Goal: Task Accomplishment & Management: Use online tool/utility

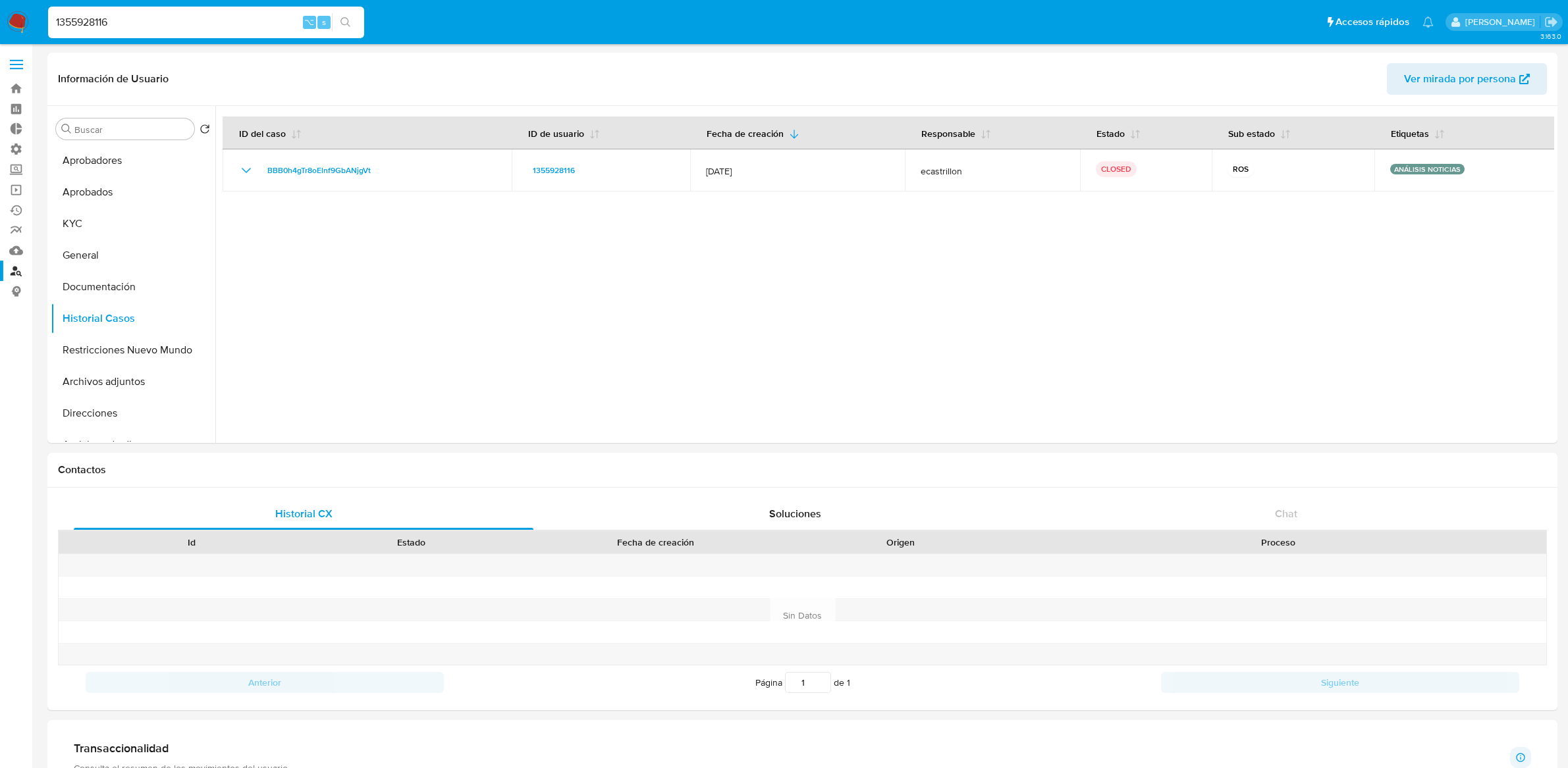
select select "10"
click at [18, 91] on link "Bandeja" at bounding box center [78, 88] width 156 height 20
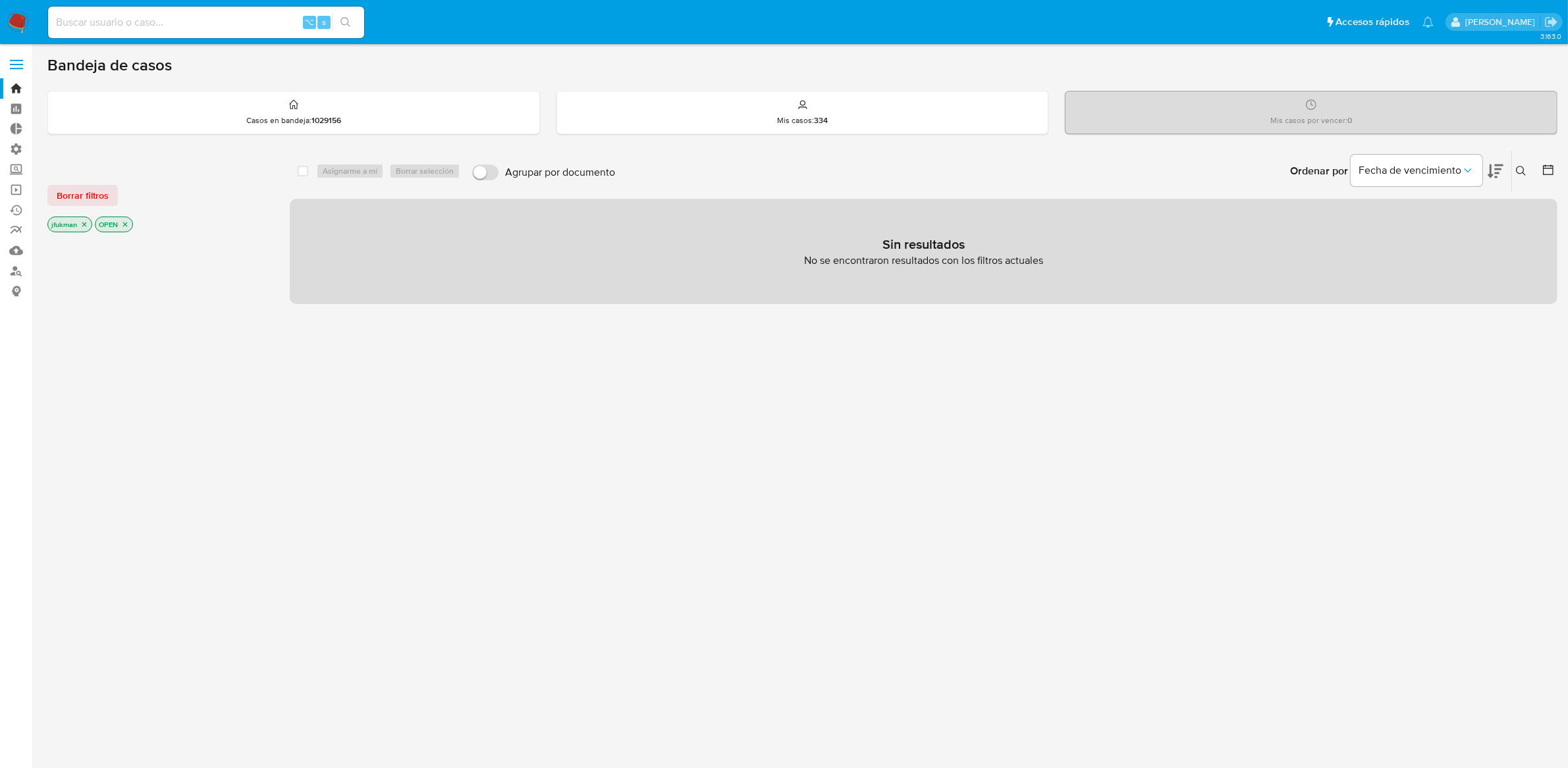
click at [124, 226] on icon "close-filter" at bounding box center [125, 224] width 8 height 8
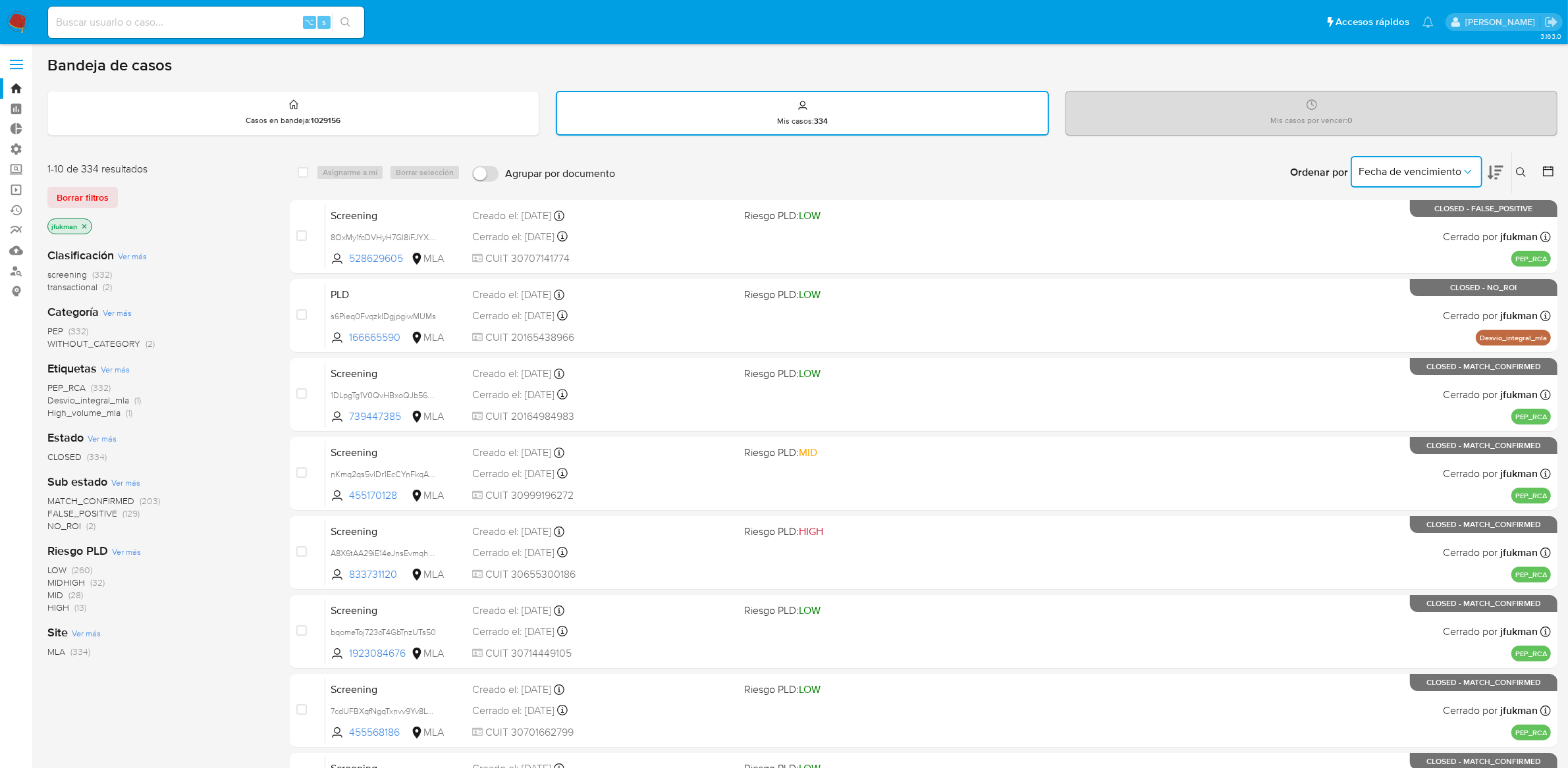
click at [1445, 176] on span "Fecha de vencimiento" at bounding box center [1409, 172] width 103 height 13
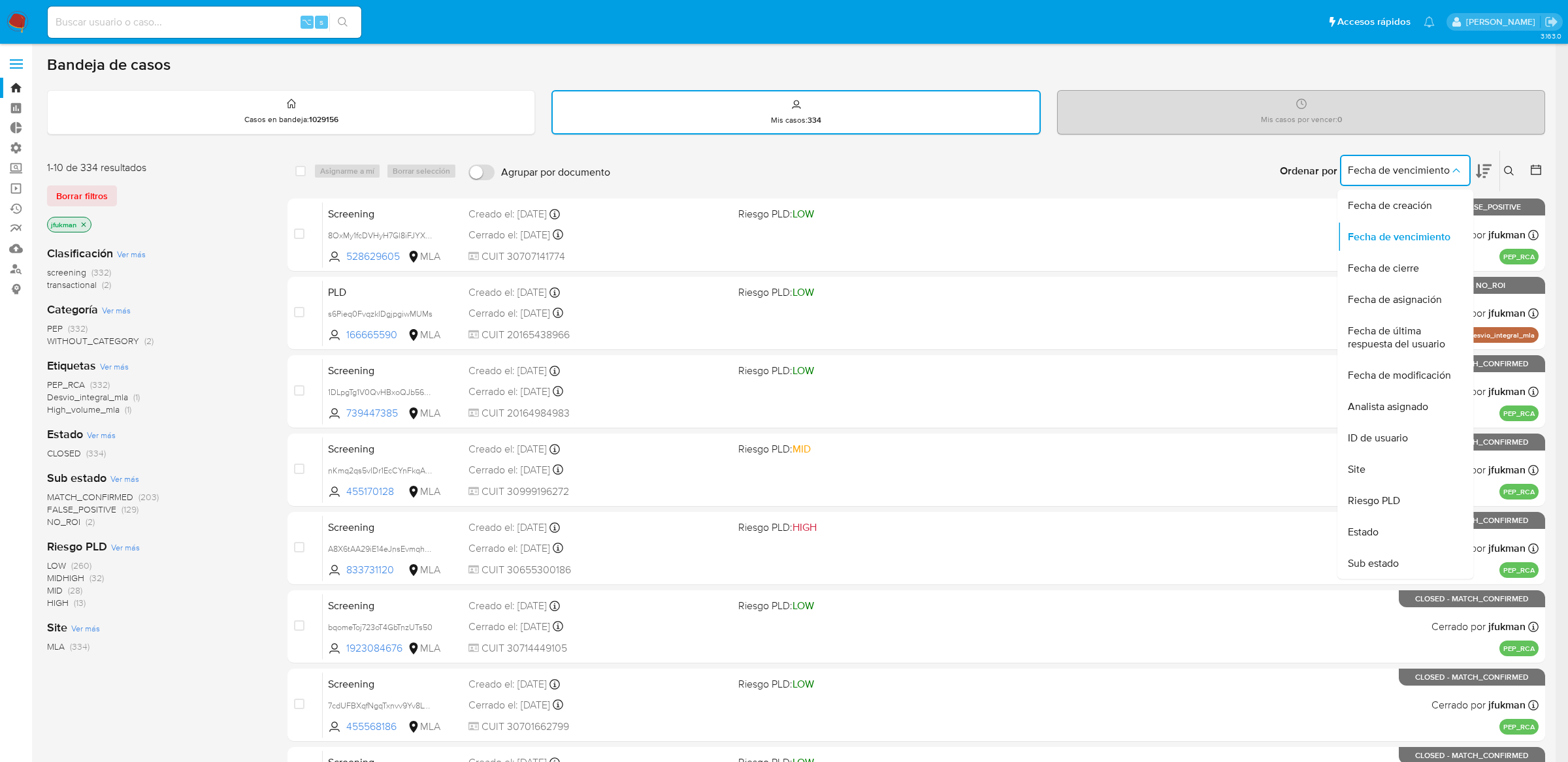
click at [1204, 177] on div "Ordenar por Fecha de vencimiento Fecha de creación Fecha de vencimiento Fecha d…" at bounding box center [1080, 171] width 928 height 41
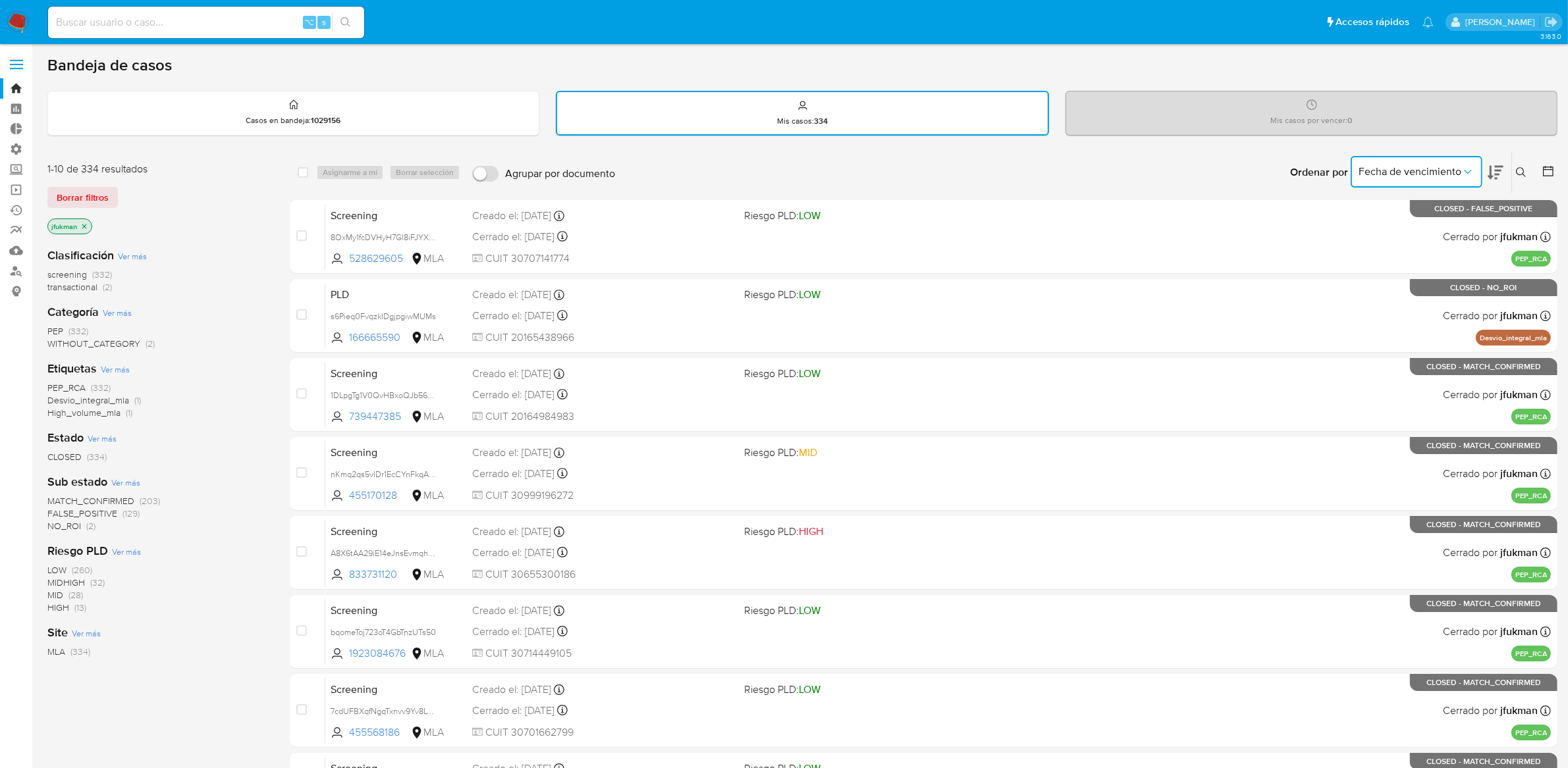
click at [1461, 171] on icon "Ordenar por" at bounding box center [1468, 172] width 13 height 13
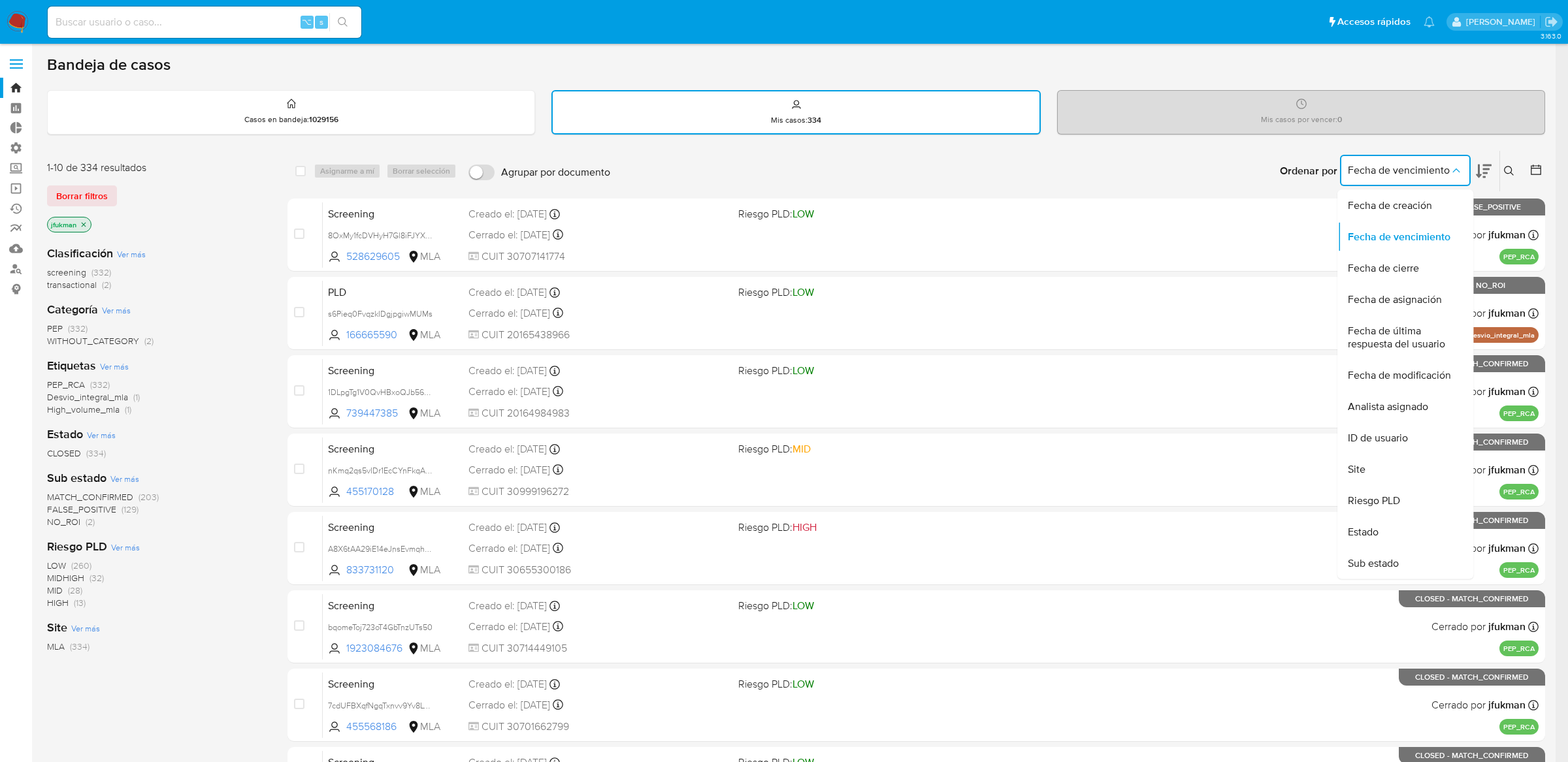
click at [1121, 72] on div "Bandeja de casos" at bounding box center [796, 64] width 1498 height 20
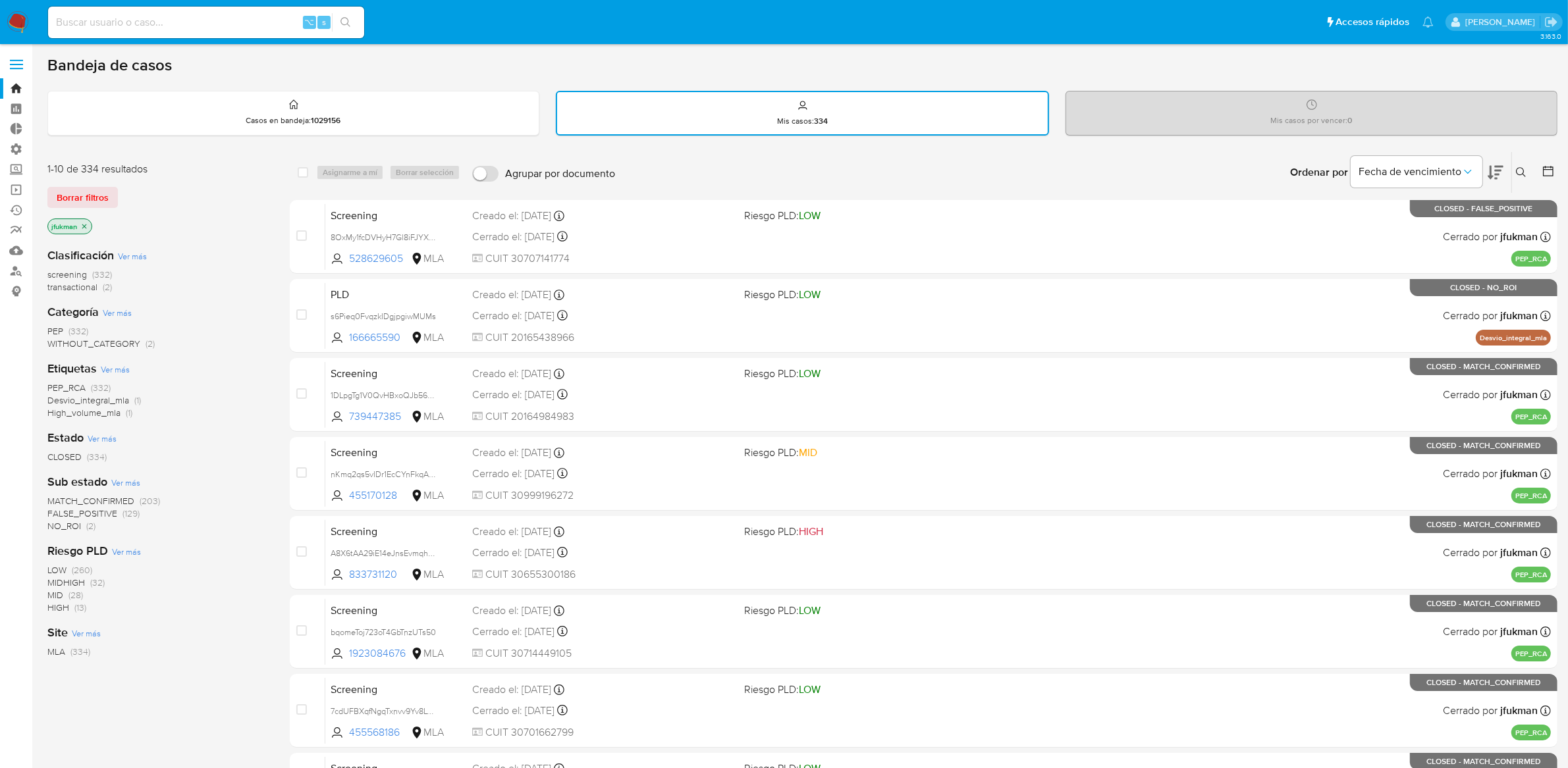
click at [83, 289] on span "transactional" at bounding box center [72, 287] width 50 height 13
